Goal: Check status: Check status

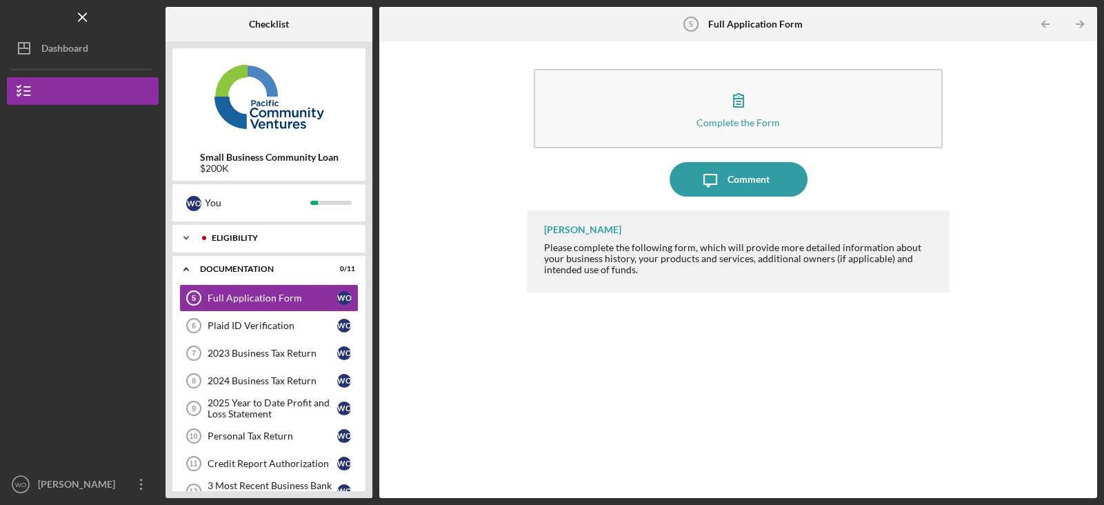
click at [248, 247] on div "Icon/Expander Eligibility 5 / 5" at bounding box center [268, 238] width 193 height 28
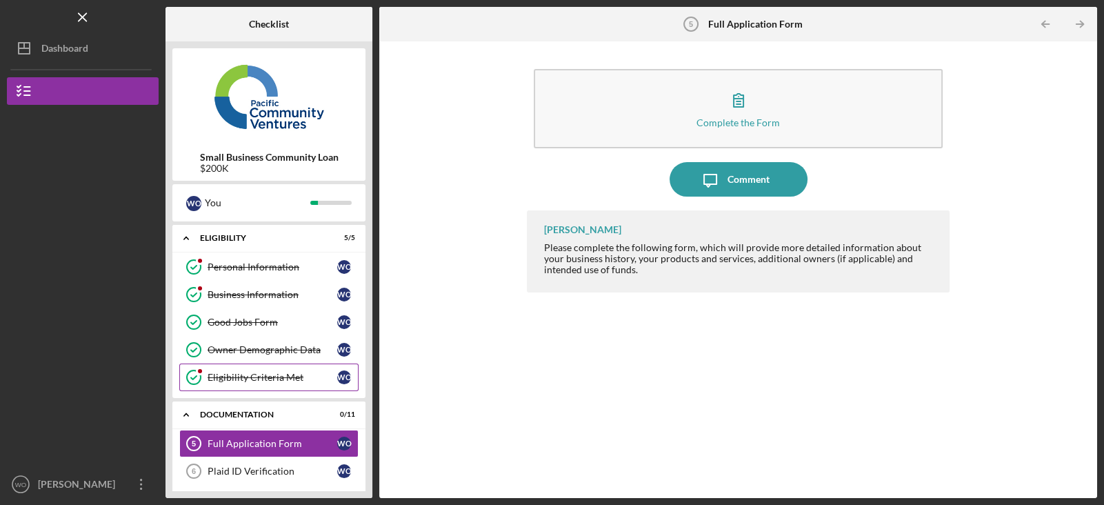
click at [269, 386] on link "Eligibility Criteria Met Eligibility Criteria Met W O" at bounding box center [268, 377] width 179 height 28
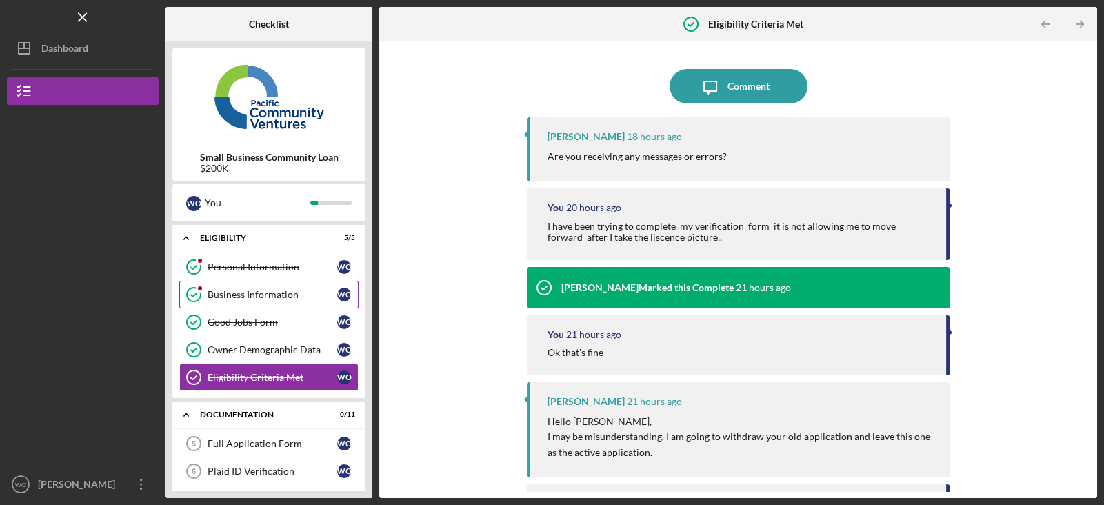
click at [263, 289] on div "Business Information" at bounding box center [273, 294] width 130 height 11
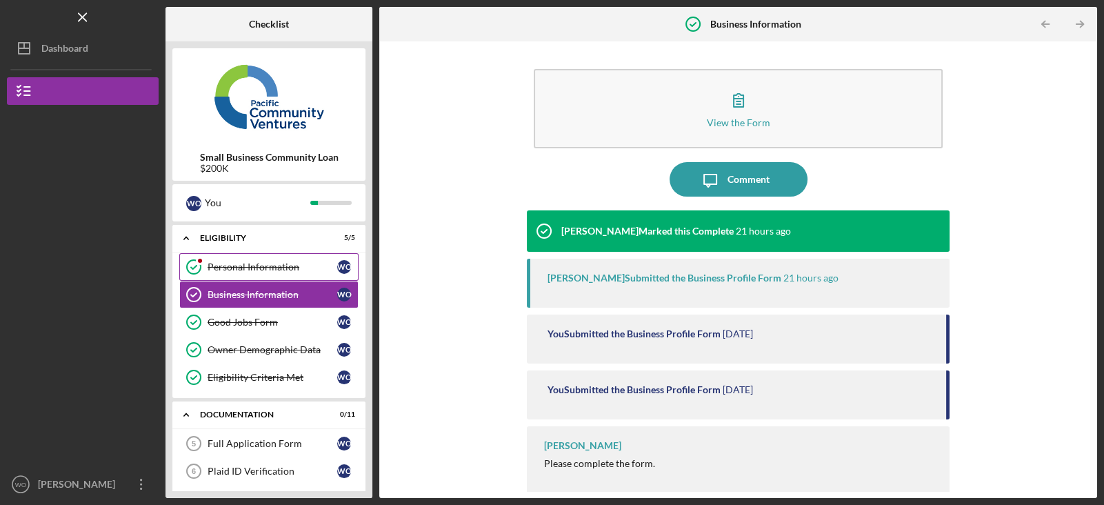
click at [288, 267] on div "Personal Information" at bounding box center [273, 266] width 130 height 11
